Goal: Find specific page/section: Find specific page/section

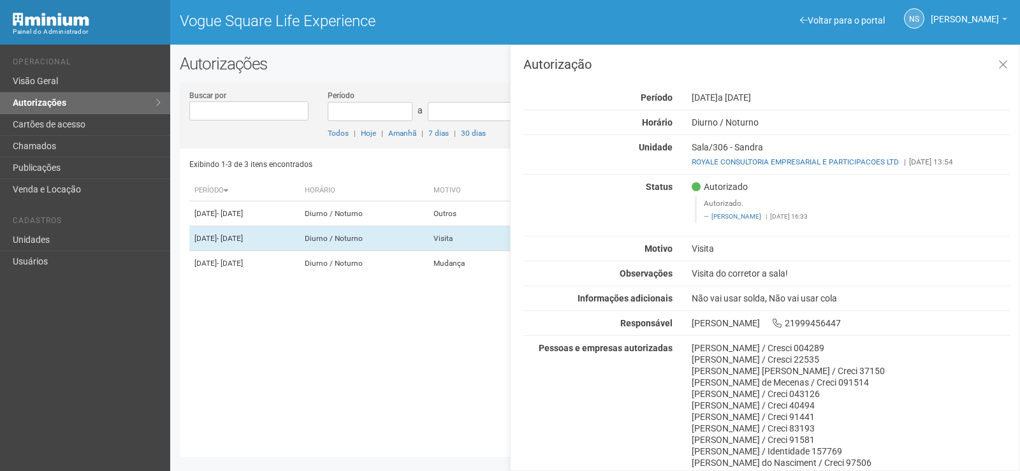
scroll to position [56, 0]
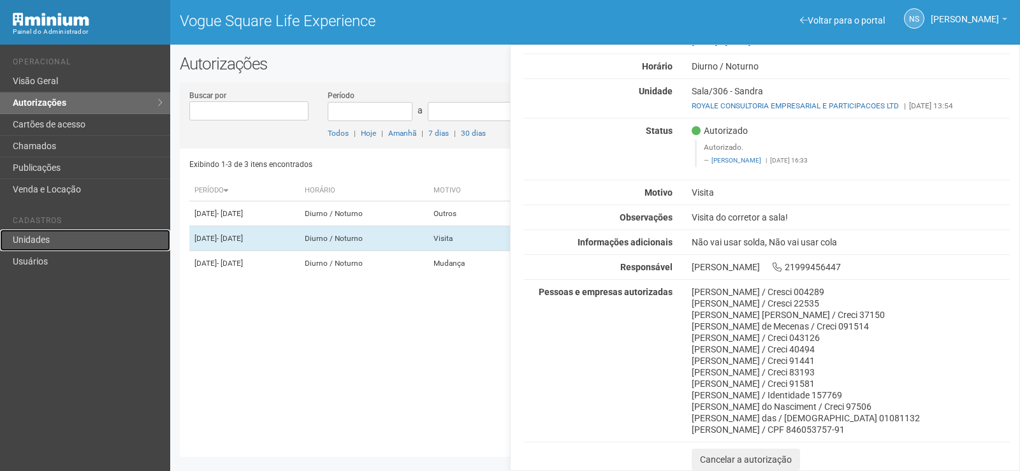
click at [55, 245] on link "Unidades" at bounding box center [85, 240] width 170 height 22
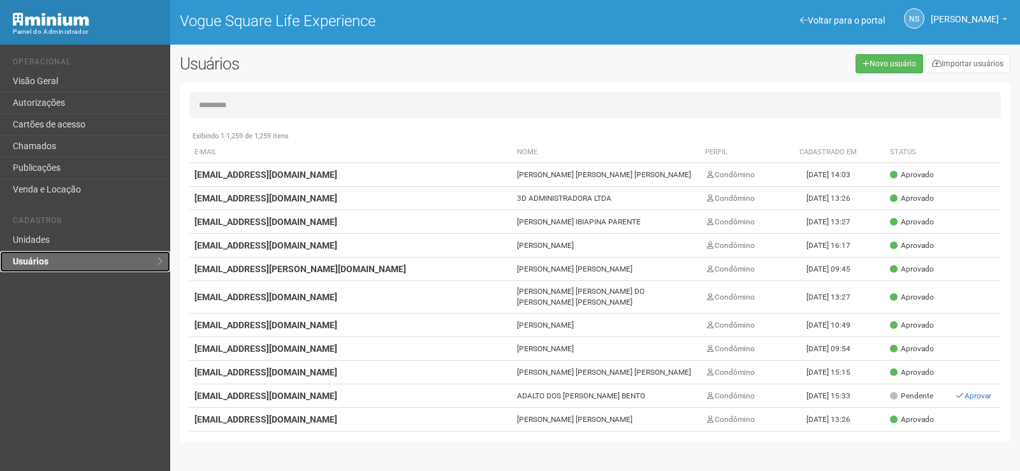
click at [52, 256] on link "Usuários" at bounding box center [85, 261] width 170 height 21
click at [274, 101] on input "text" at bounding box center [594, 104] width 811 height 25
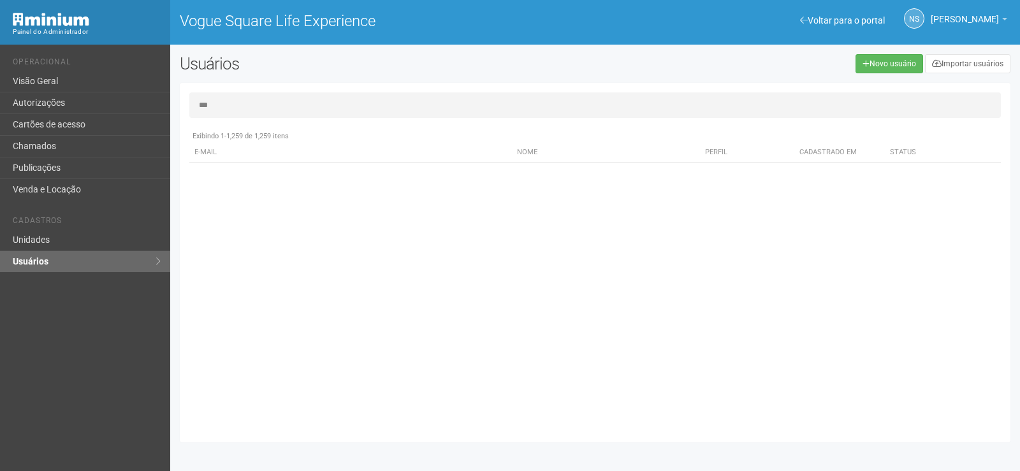
click at [243, 103] on input "***" at bounding box center [594, 104] width 811 height 25
type input "*"
